Goal: Task Accomplishment & Management: Use online tool/utility

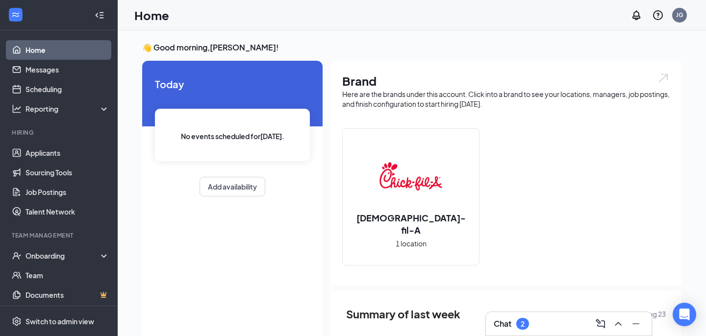
click at [518, 326] on div "2" at bounding box center [522, 324] width 13 height 12
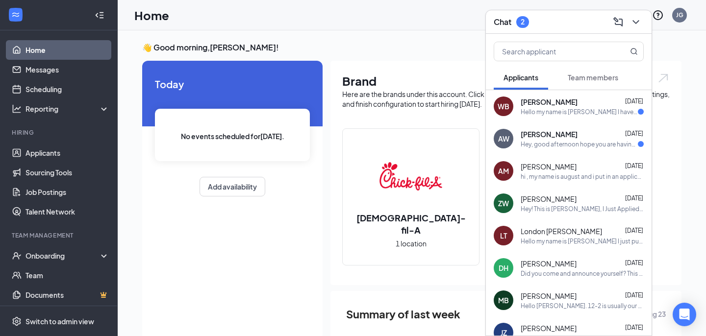
click at [516, 135] on div "AW [PERSON_NAME] [DATE] Hey, good afternoon hope you are having a good day" at bounding box center [569, 139] width 166 height 32
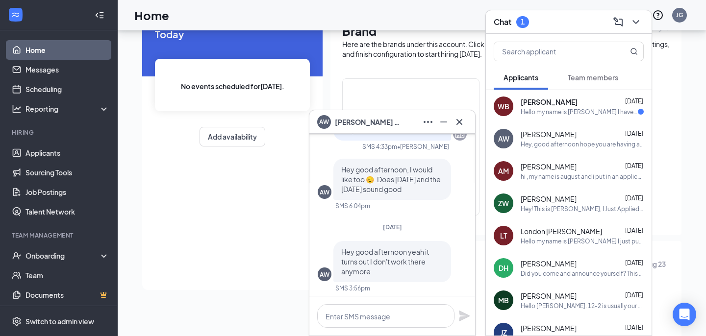
scroll to position [51, 0]
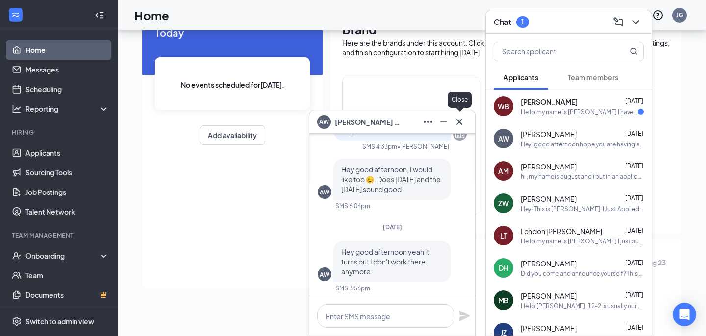
click at [461, 126] on icon "Cross" at bounding box center [459, 122] width 12 height 12
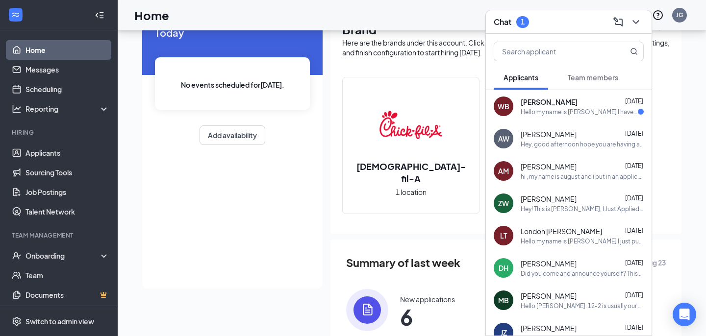
click at [512, 107] on div "WB" at bounding box center [504, 107] width 20 height 20
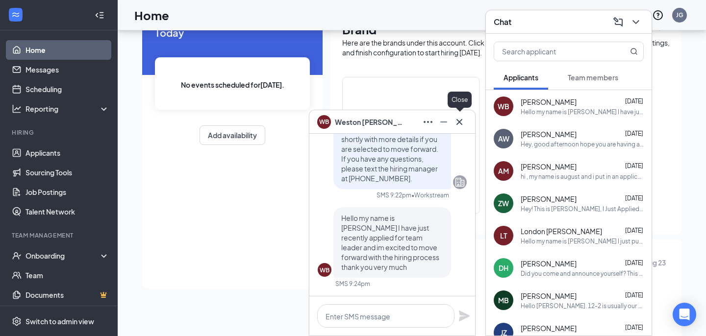
click at [460, 122] on icon "Cross" at bounding box center [459, 122] width 6 height 6
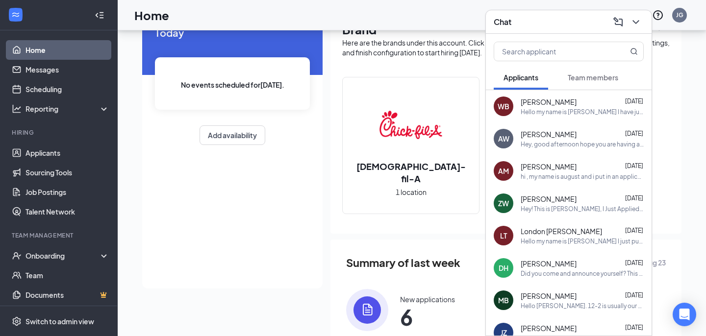
scroll to position [0, 0]
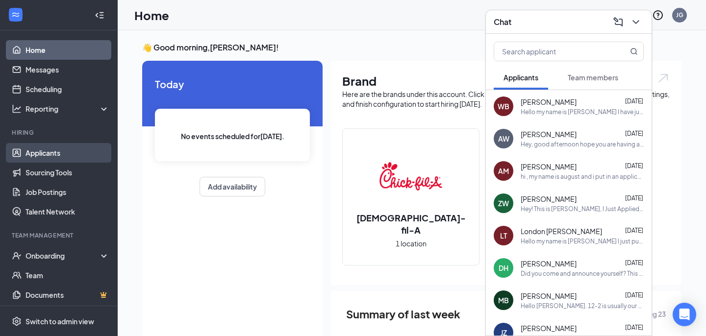
click at [25, 157] on link "Applicants" at bounding box center [67, 153] width 84 height 20
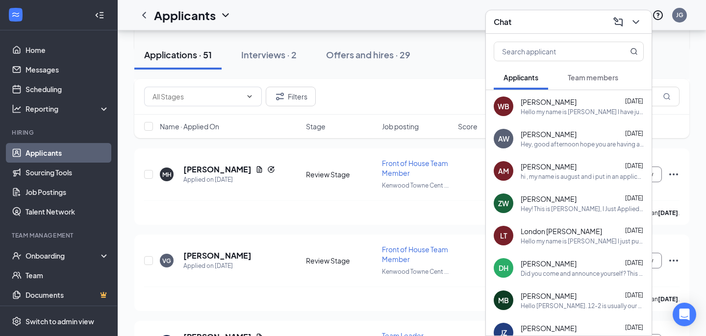
scroll to position [206, 0]
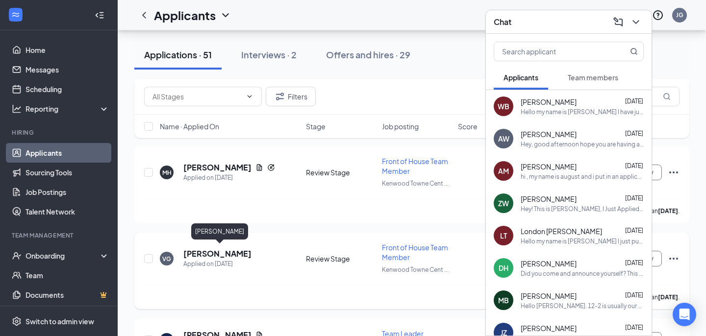
click at [235, 253] on h5 "[PERSON_NAME]" at bounding box center [217, 254] width 68 height 11
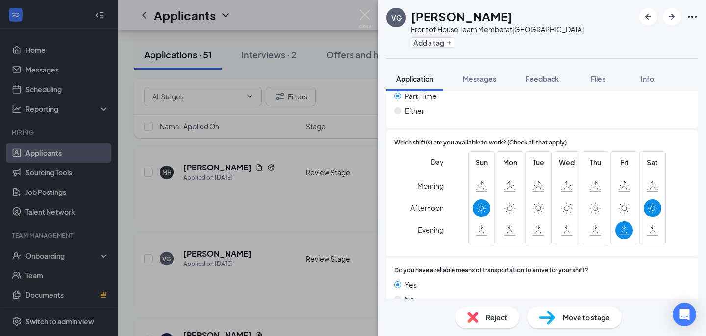
scroll to position [811, 0]
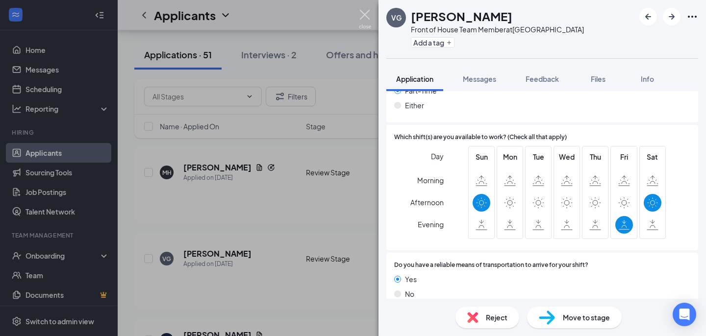
click at [362, 19] on img at bounding box center [365, 19] width 12 height 19
